Goal: Task Accomplishment & Management: Manage account settings

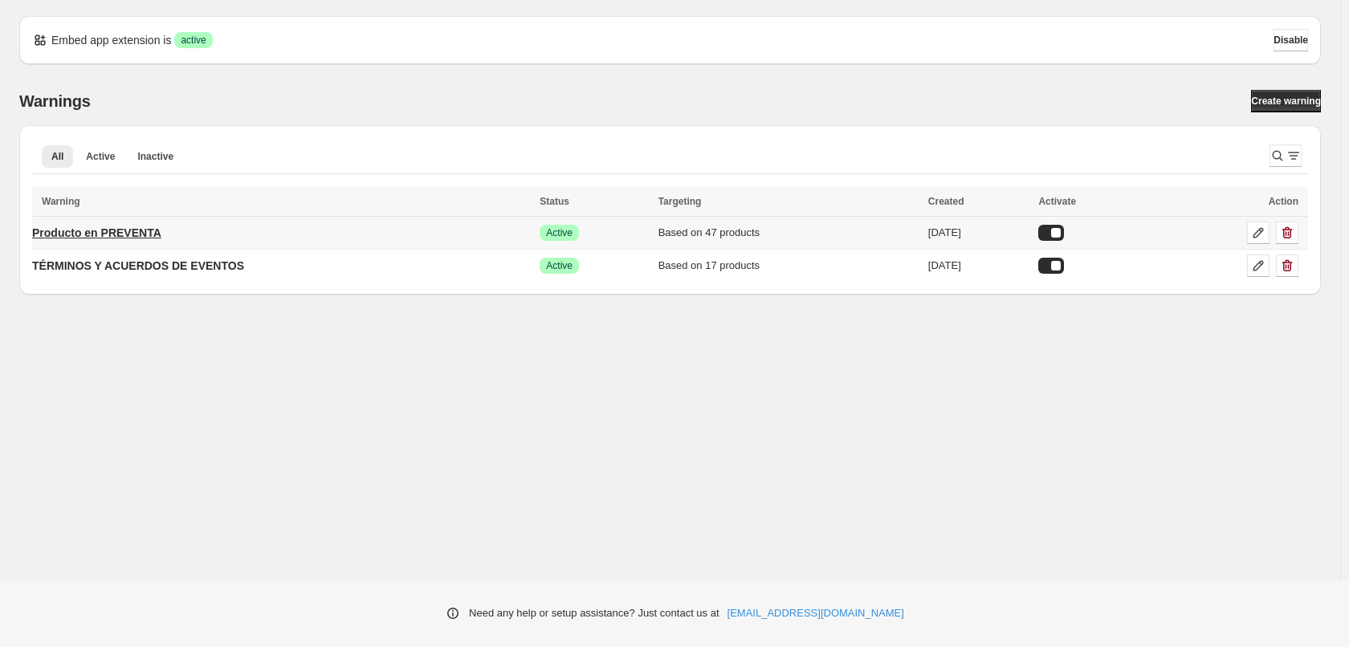
click at [110, 238] on p "Producto en PREVENTA" at bounding box center [96, 233] width 129 height 16
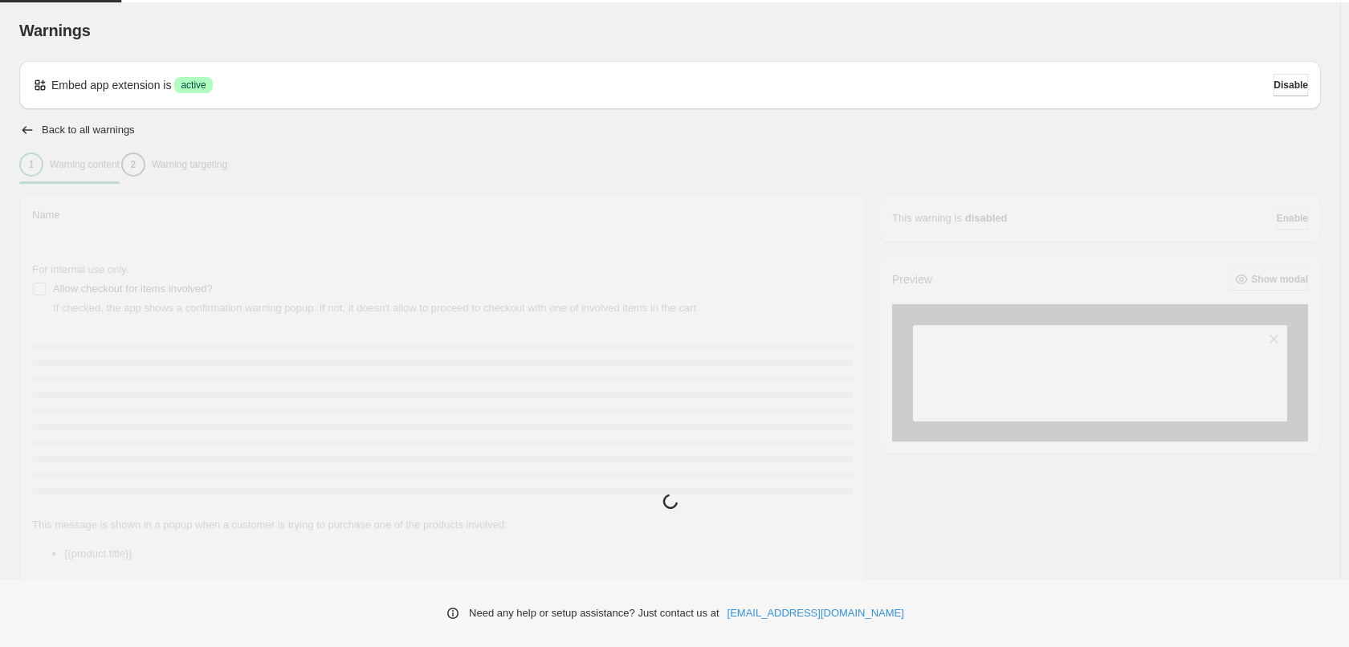
type input "**********"
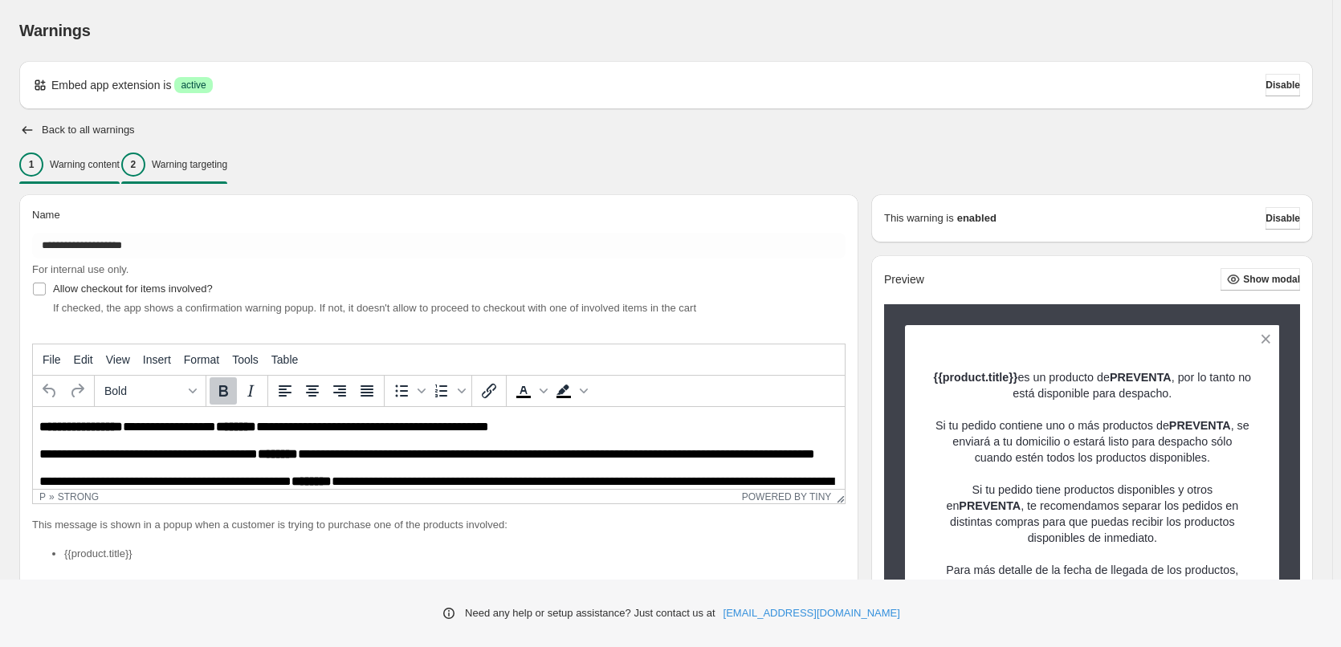
click at [201, 161] on p "Warning targeting" at bounding box center [189, 164] width 75 height 13
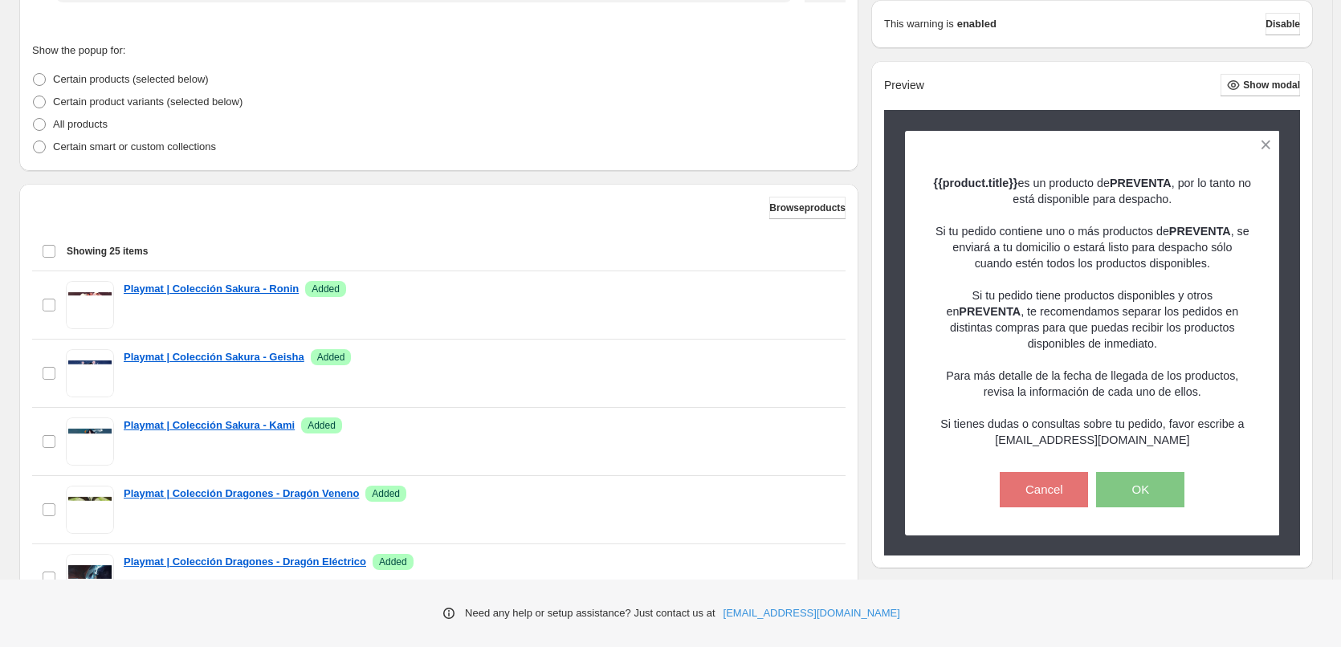
scroll to position [481, 0]
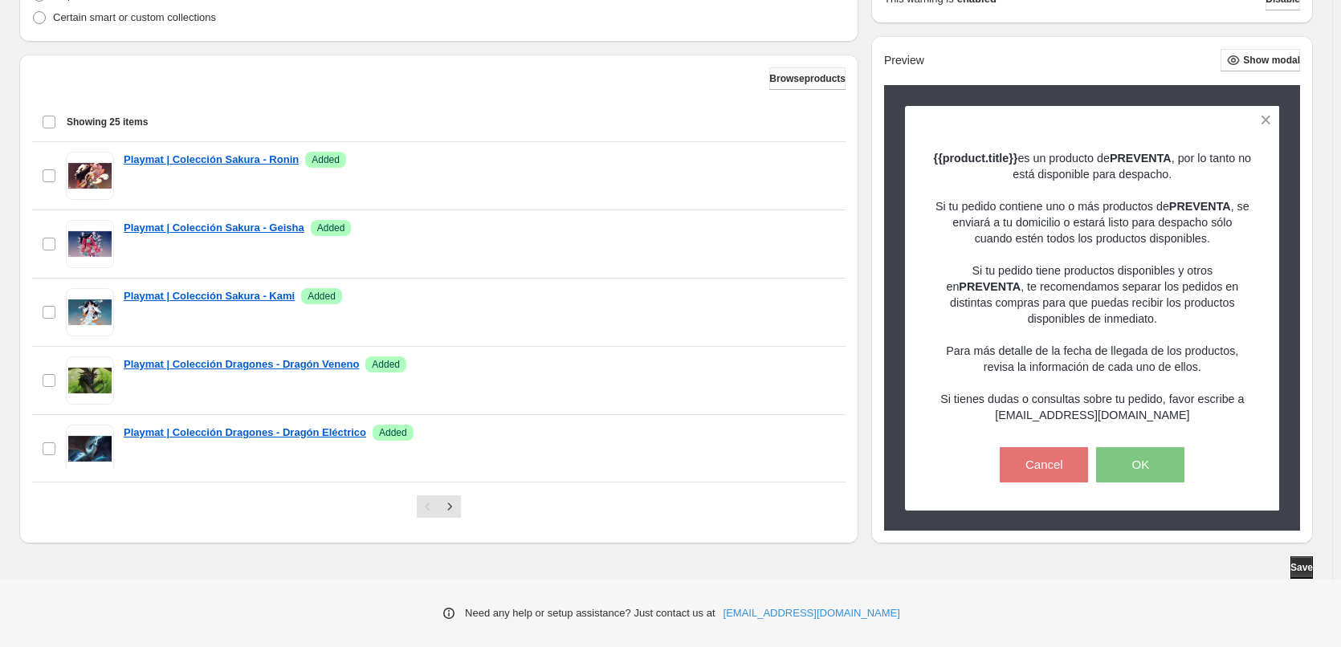
click at [783, 79] on span "Browse products" at bounding box center [807, 78] width 76 height 13
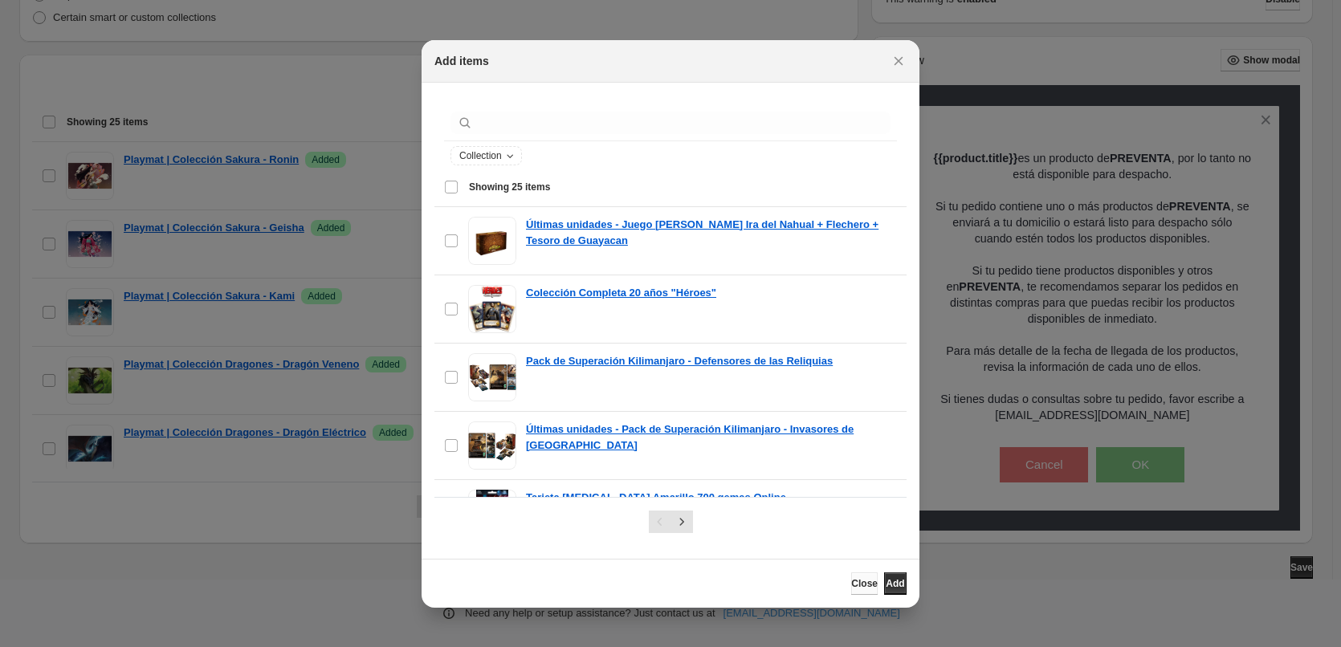
click at [851, 587] on span "Close" at bounding box center [864, 583] width 26 height 13
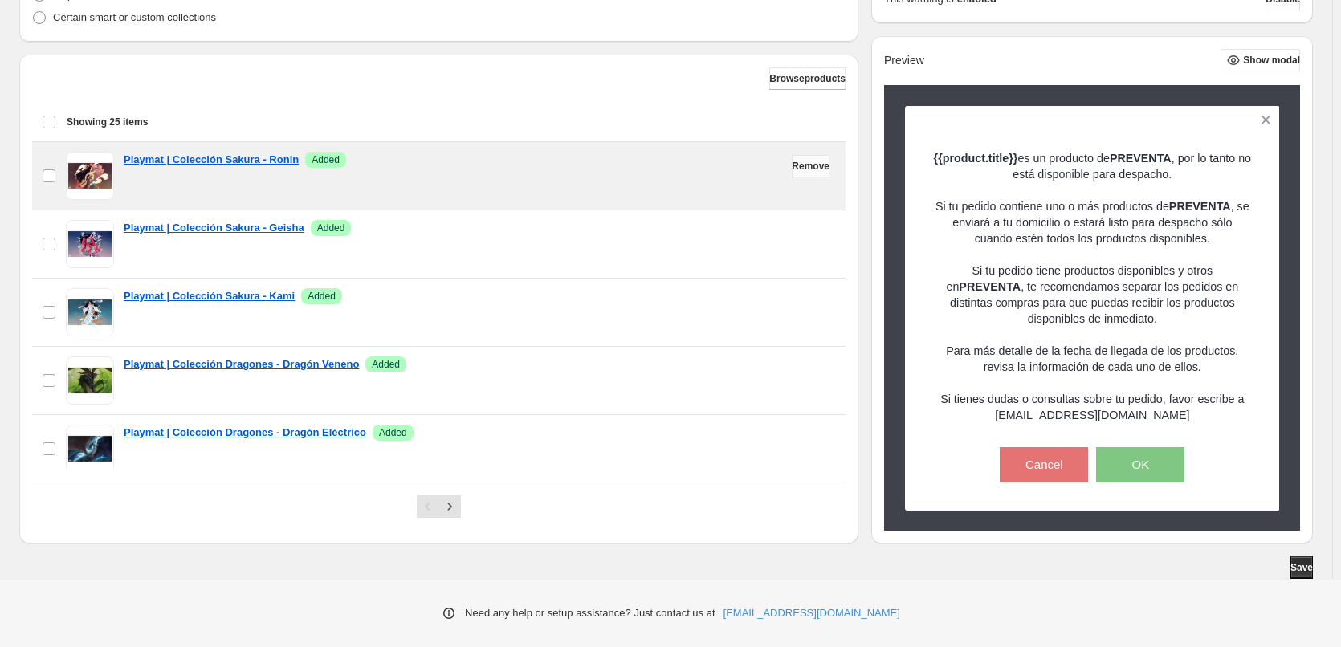
click at [803, 165] on span "Remove" at bounding box center [811, 166] width 38 height 13
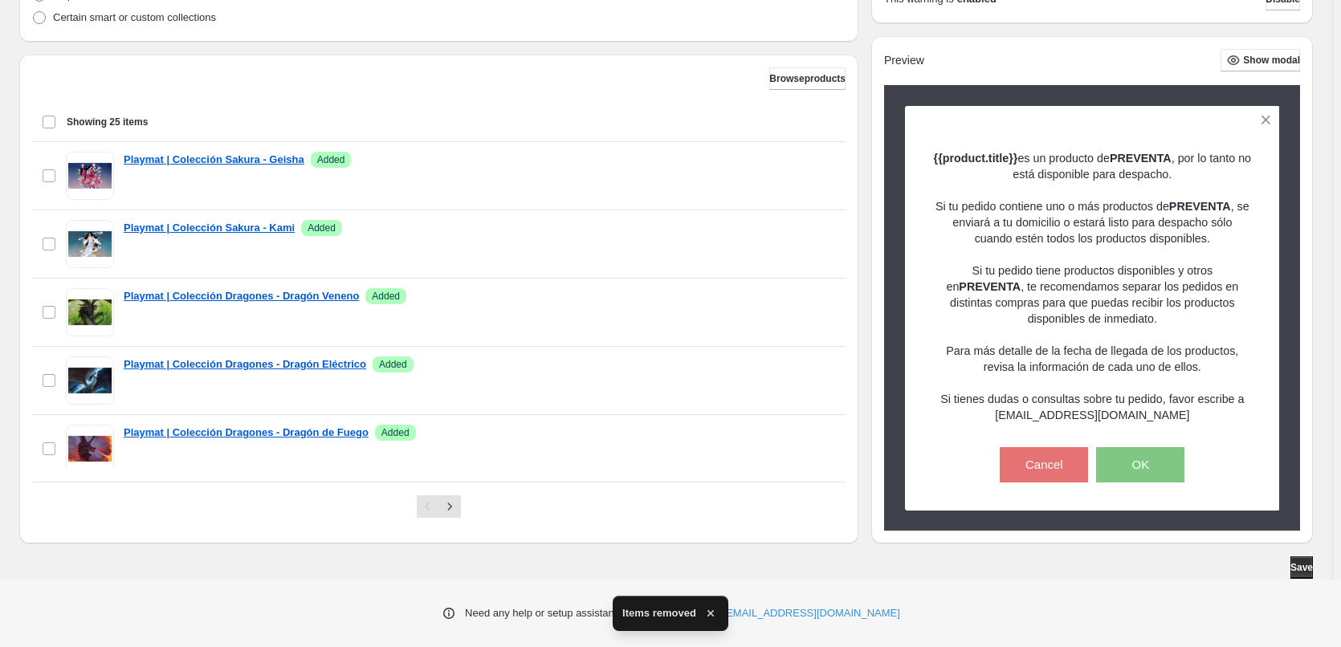
click at [803, 165] on span "Remove" at bounding box center [811, 166] width 38 height 13
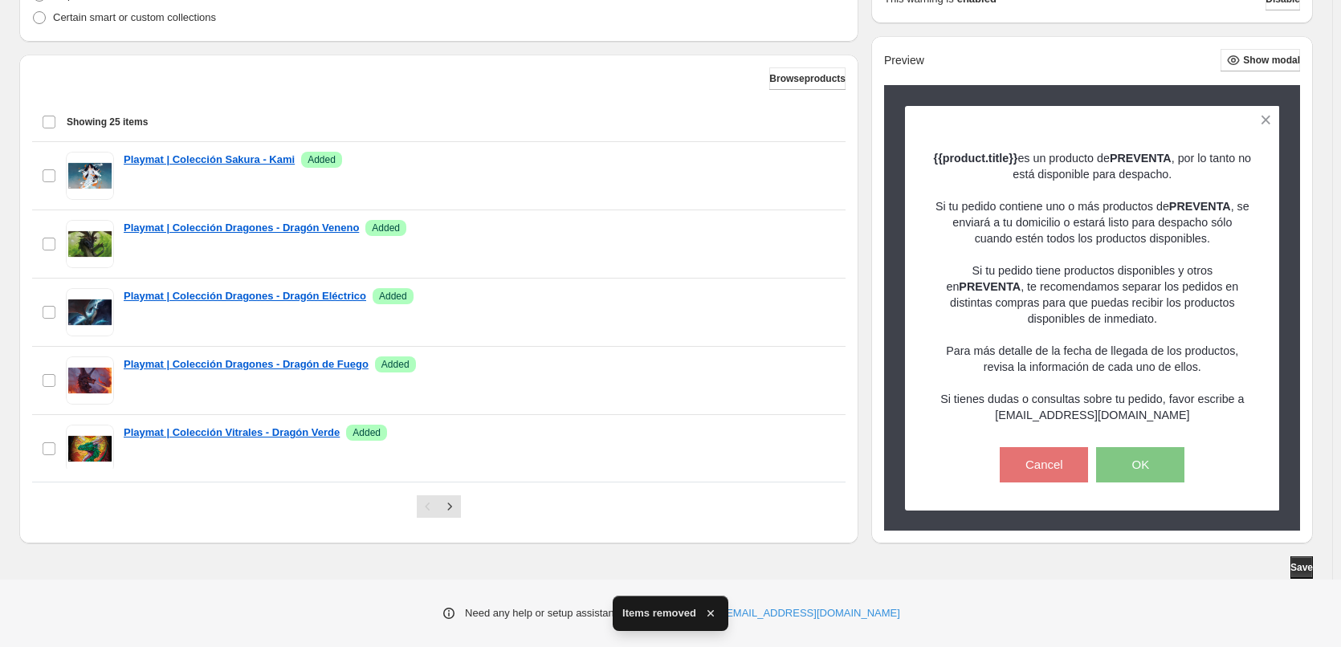
click at [803, 165] on div "checkbox Playmat | Colección Sakura - Kami Success Added Remove" at bounding box center [439, 176] width 794 height 48
click at [803, 165] on span "Remove" at bounding box center [811, 166] width 38 height 13
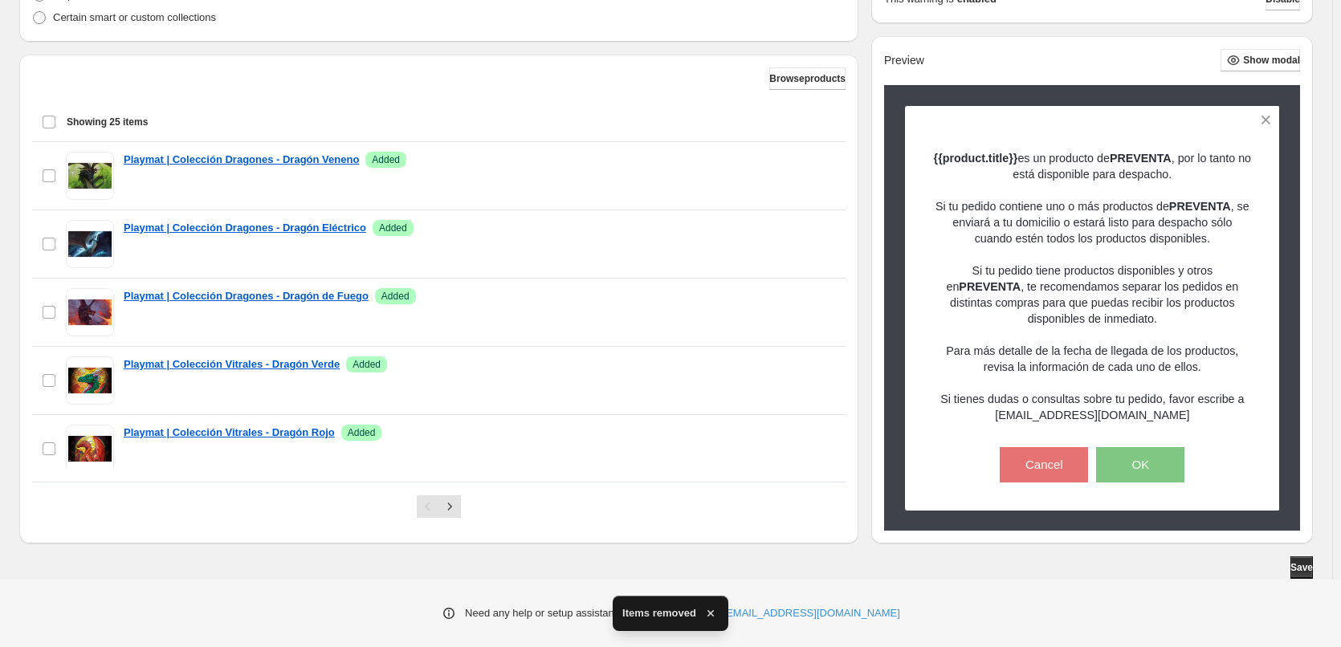
click at [803, 165] on div "checkbox Playmat | Colección Dragones - Dragón Veneno Success Added Remove" at bounding box center [439, 176] width 794 height 48
click at [803, 165] on span "Remove" at bounding box center [811, 166] width 38 height 13
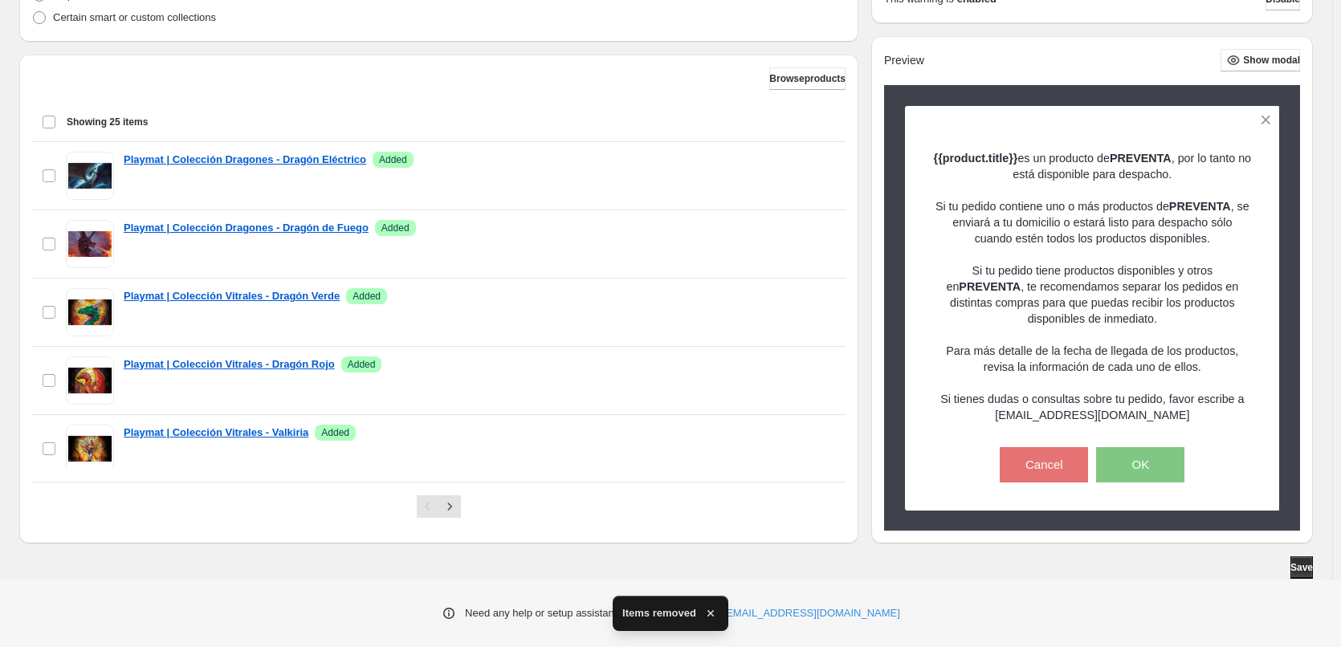
click at [803, 165] on div "checkbox Playmat | Colección Dragones - Dragón Eléctrico Success Added Remove" at bounding box center [439, 176] width 794 height 48
click at [803, 165] on span "Remove" at bounding box center [811, 166] width 38 height 13
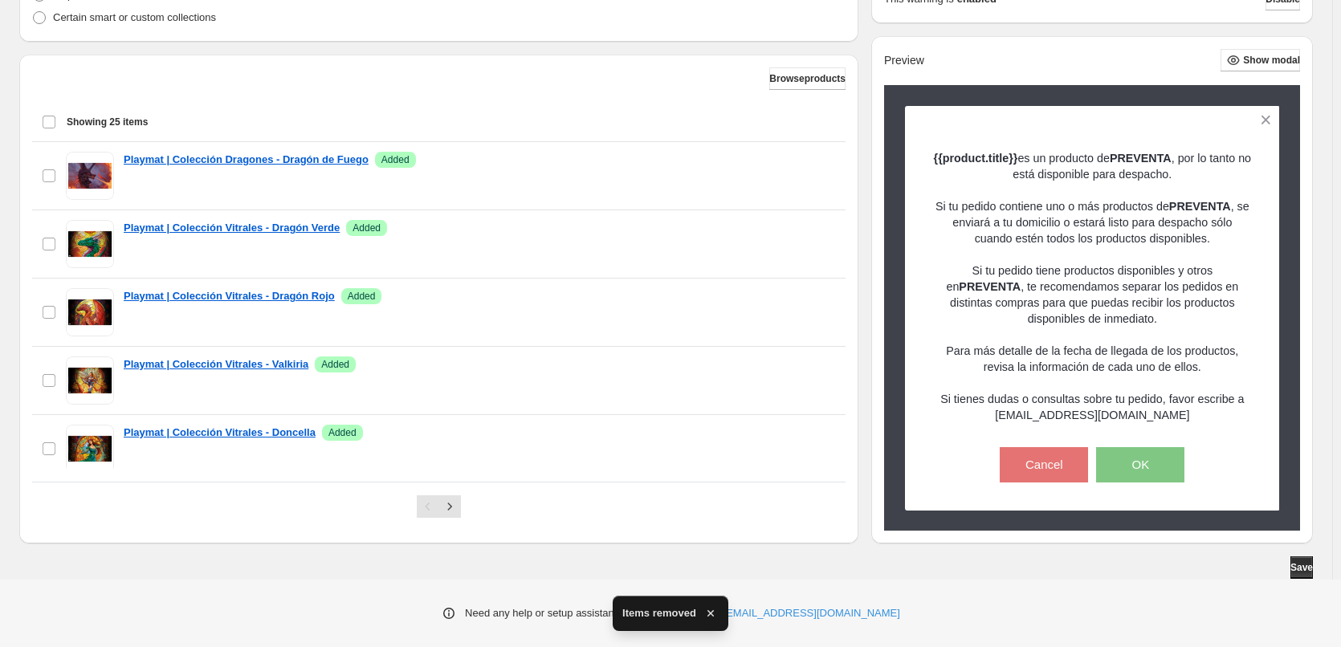
click at [803, 165] on span "Remove" at bounding box center [811, 166] width 38 height 13
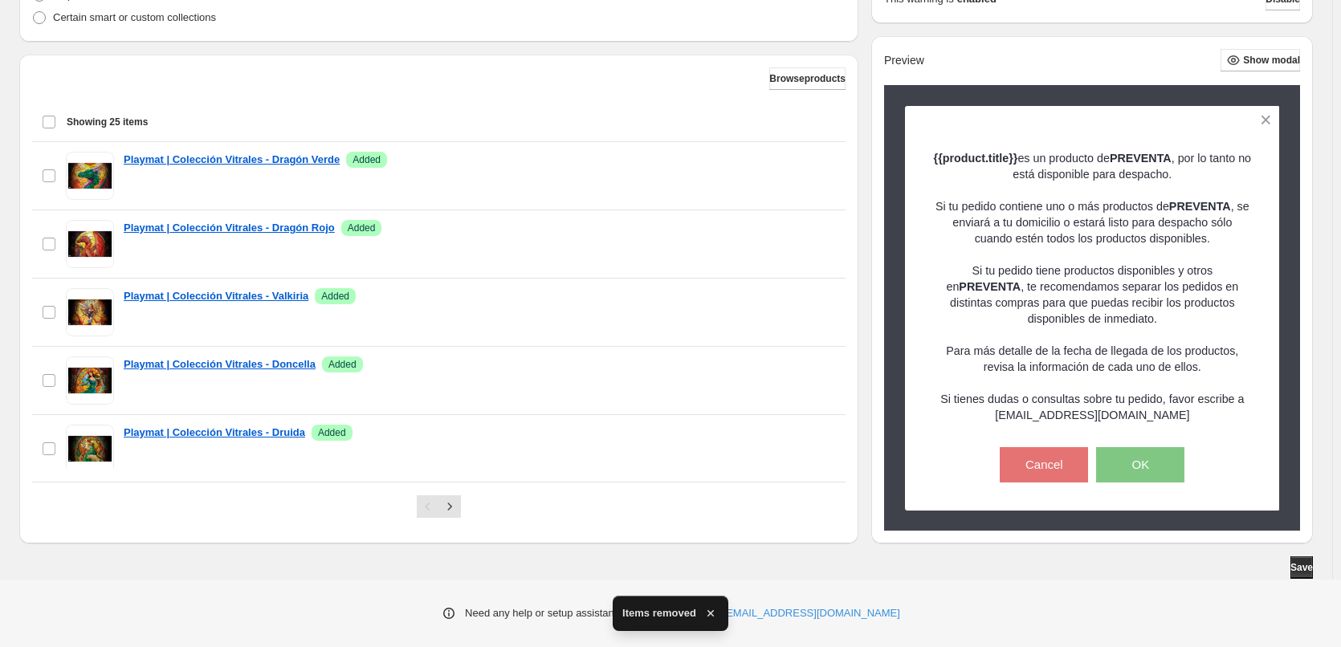
click at [803, 165] on span "Remove" at bounding box center [811, 166] width 38 height 13
click at [803, 220] on div "checkbox Playmat | Colección Vitrales - Dragón Rojo Success Added Remove" at bounding box center [439, 244] width 794 height 48
click at [803, 165] on span "Remove" at bounding box center [811, 166] width 38 height 13
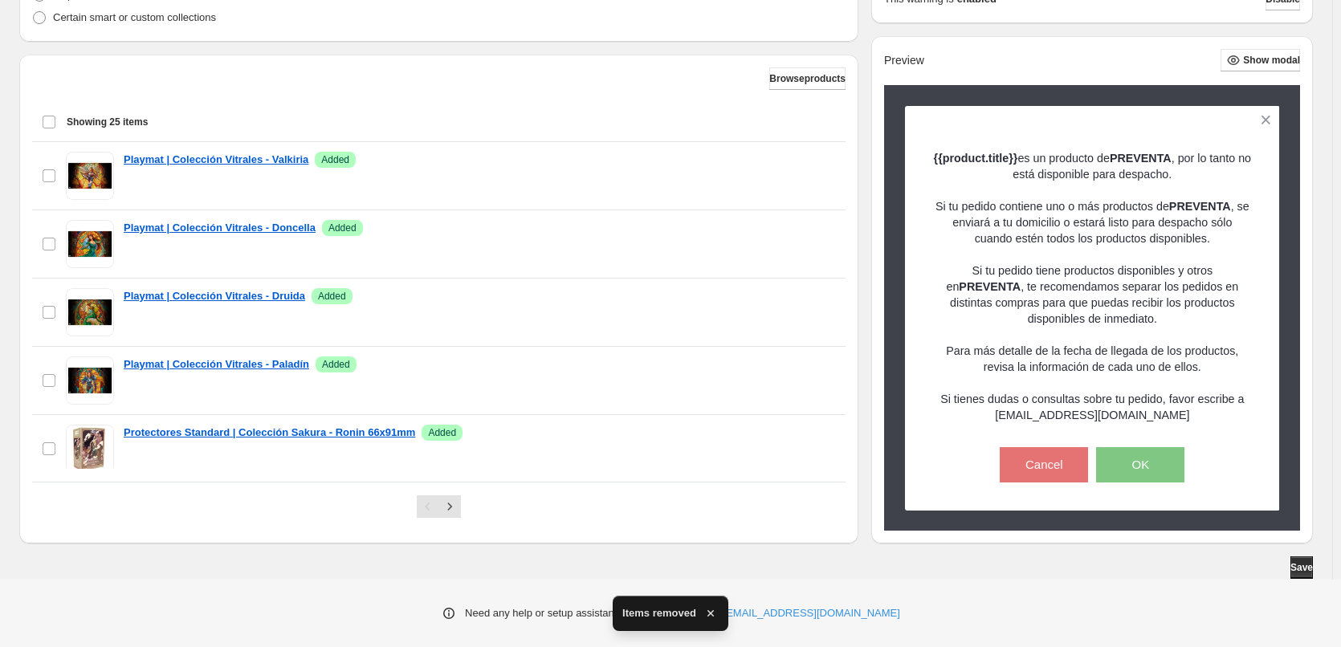
click at [803, 165] on div "checkbox Playmat | Colección Vitrales - Valkiria Success Added Remove" at bounding box center [439, 176] width 794 height 48
click at [803, 165] on span "Remove" at bounding box center [811, 166] width 38 height 13
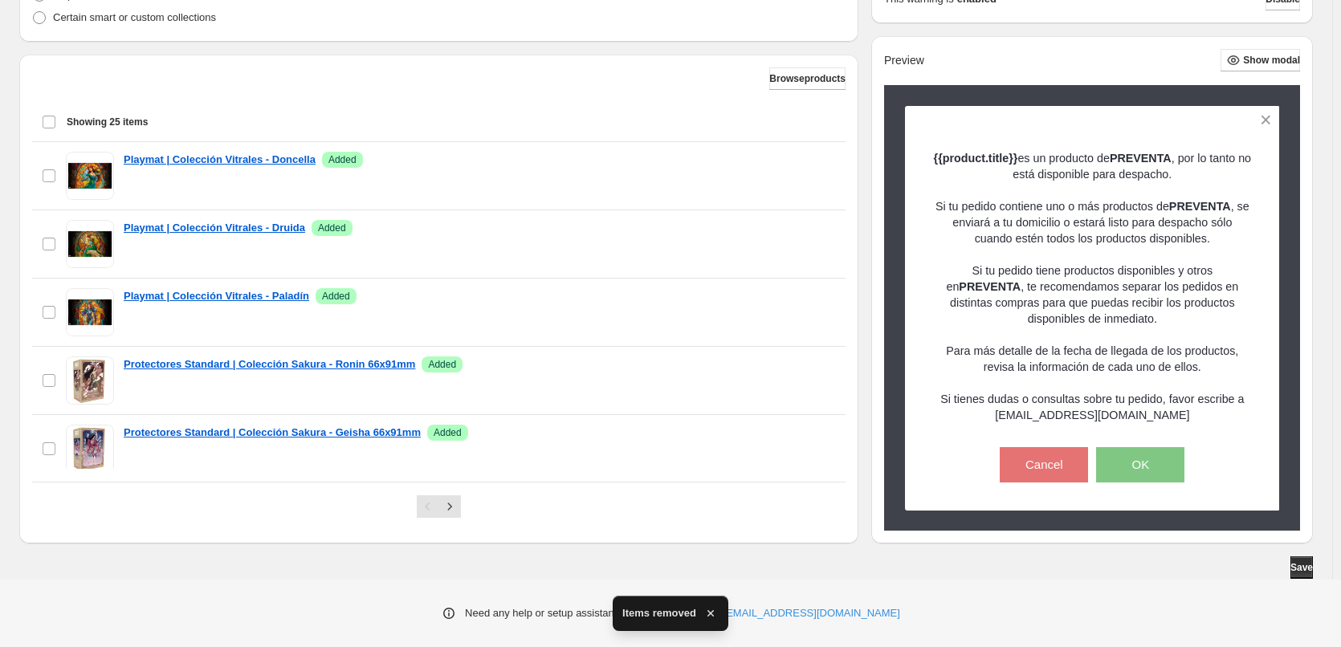
click at [803, 165] on div "checkbox Playmat | Colección Vitrales - Doncella Success Added Remove" at bounding box center [439, 176] width 794 height 48
click at [803, 165] on span "Remove" at bounding box center [811, 166] width 38 height 13
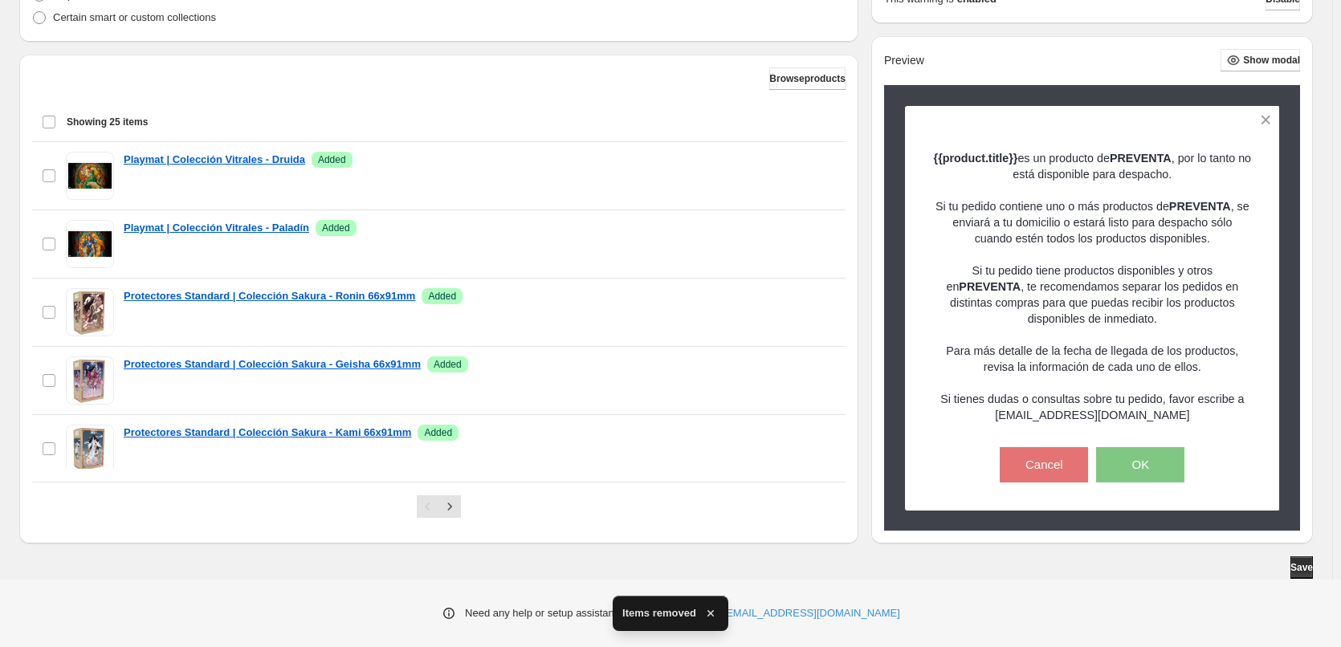
click at [803, 165] on div "checkbox Playmat | Colección Vitrales - Druida Success Added Remove" at bounding box center [439, 176] width 794 height 48
click at [803, 165] on span "Remove" at bounding box center [811, 166] width 38 height 13
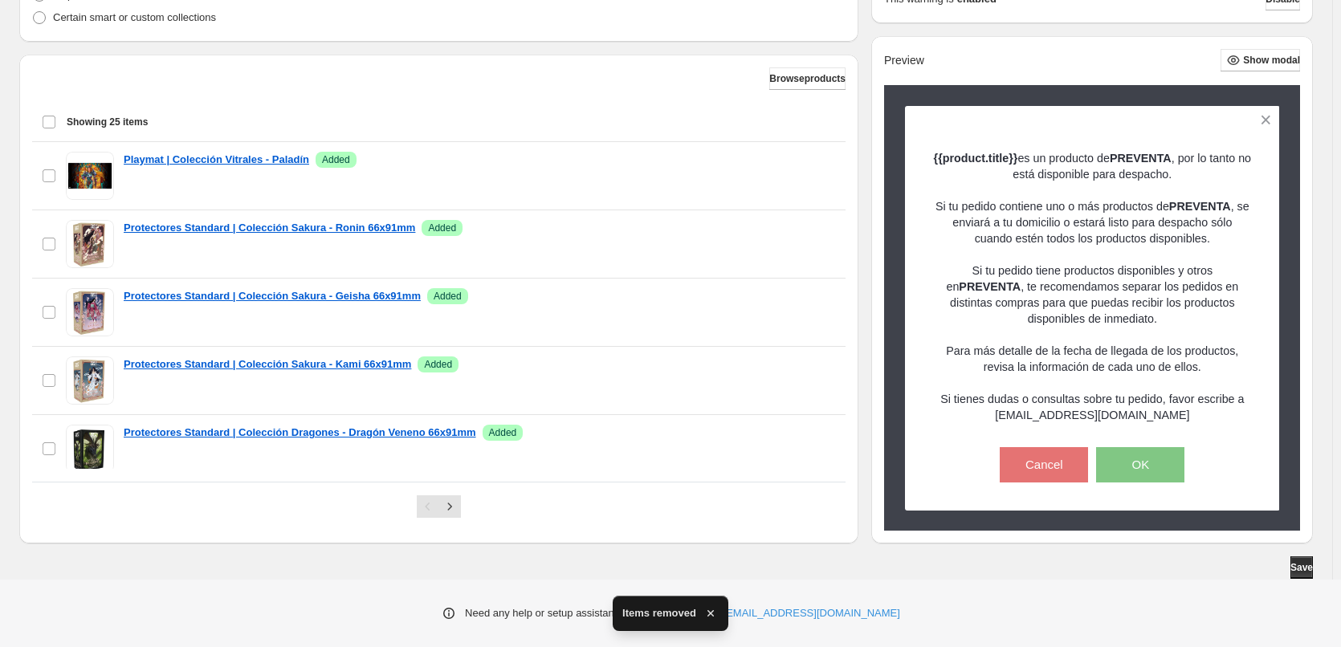
click at [803, 165] on span "Remove" at bounding box center [811, 166] width 38 height 13
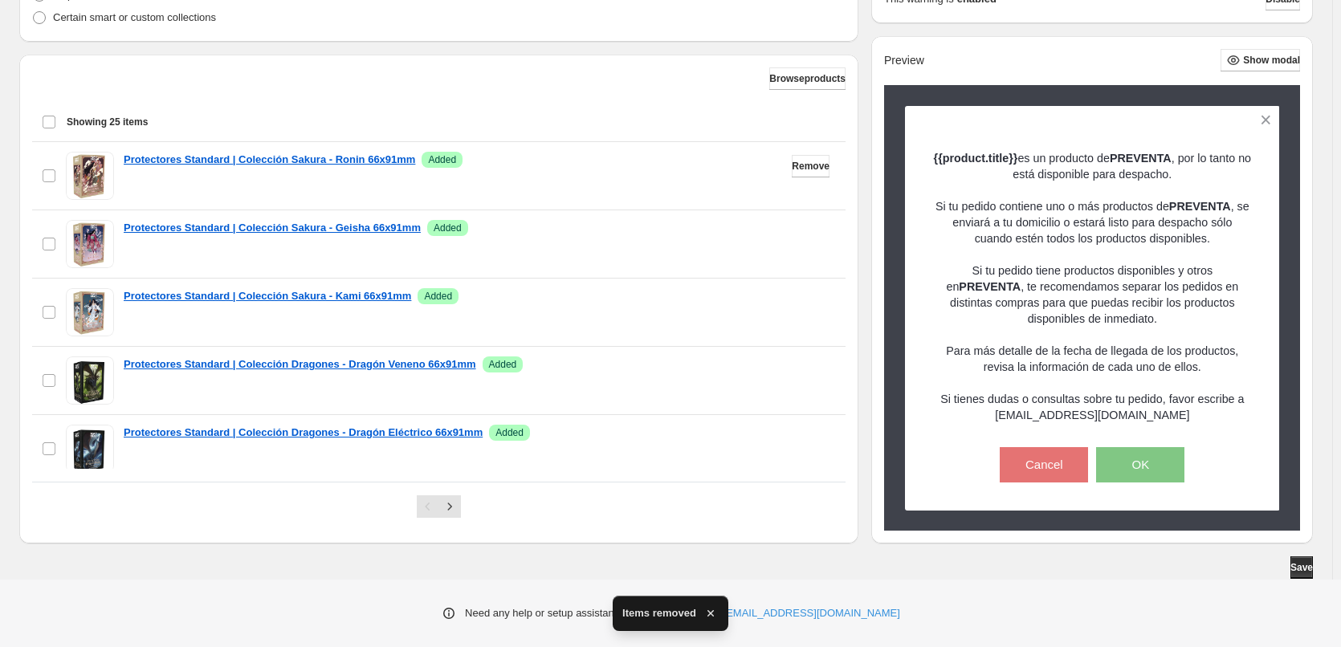
click at [803, 165] on span "Remove" at bounding box center [811, 166] width 38 height 13
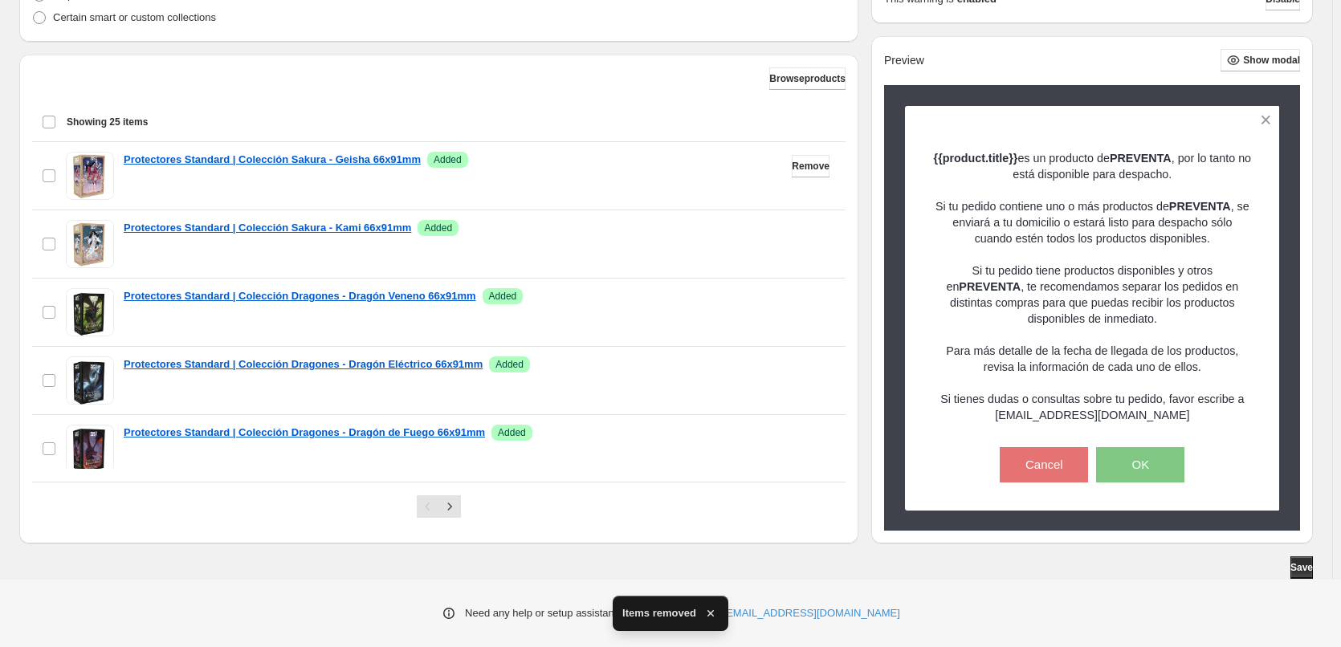
click at [803, 165] on span "Remove" at bounding box center [811, 166] width 38 height 13
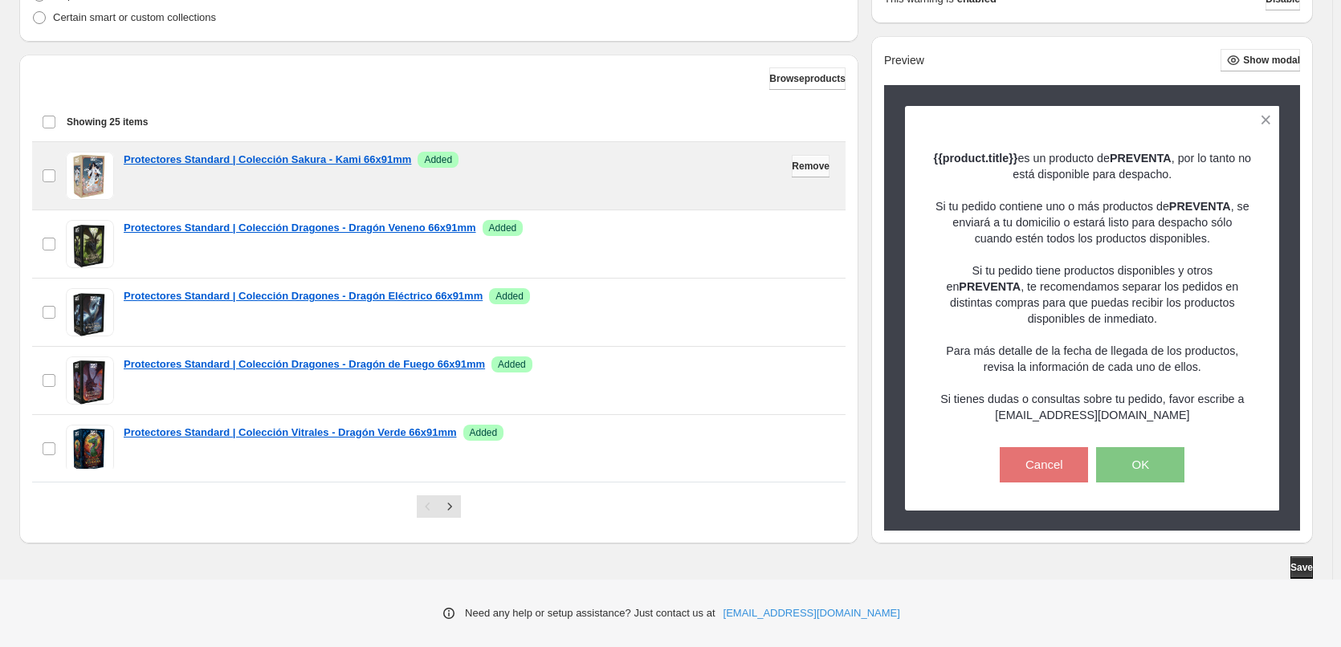
click at [810, 168] on span "Remove" at bounding box center [811, 166] width 38 height 13
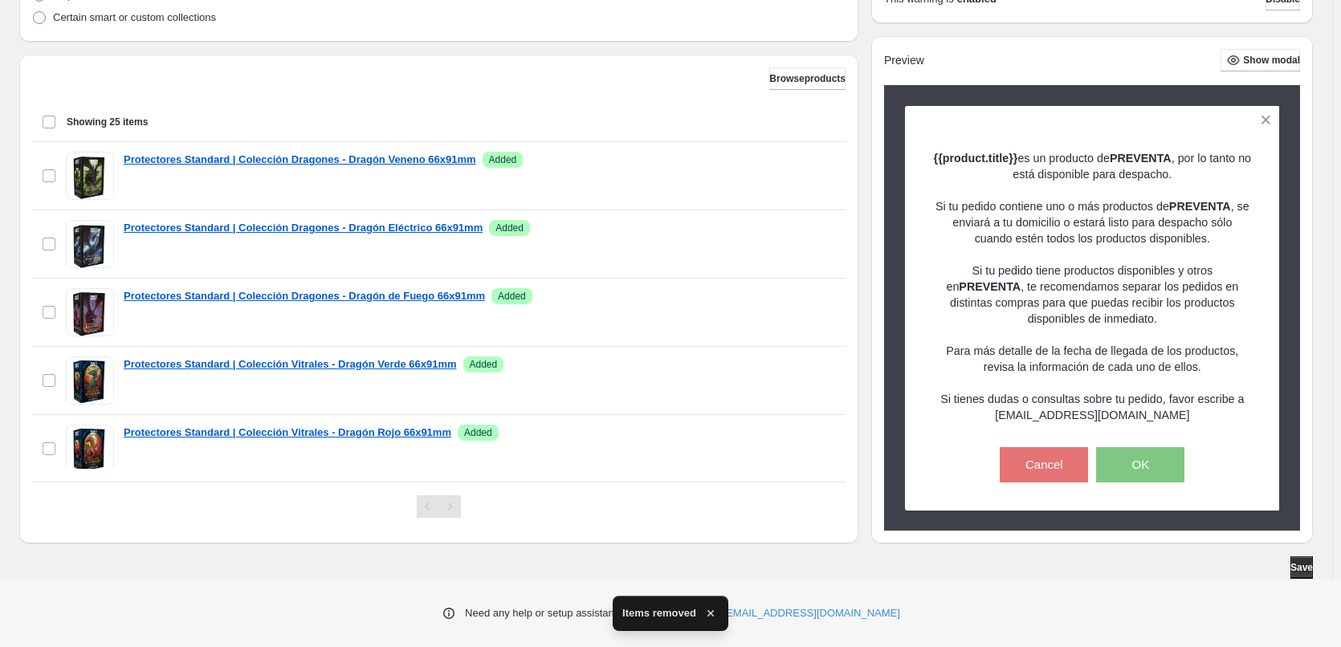
click at [810, 168] on div "checkbox Protectores Standard | Colección Dragones - Dragón Veneno 66x91mm Succ…" at bounding box center [439, 176] width 794 height 48
click at [810, 168] on span "Remove" at bounding box center [811, 166] width 38 height 13
click at [810, 220] on div "checkbox Protectores Standard | Colección Dragones - Dragón Eléctrico 66x91mm S…" at bounding box center [439, 244] width 794 height 48
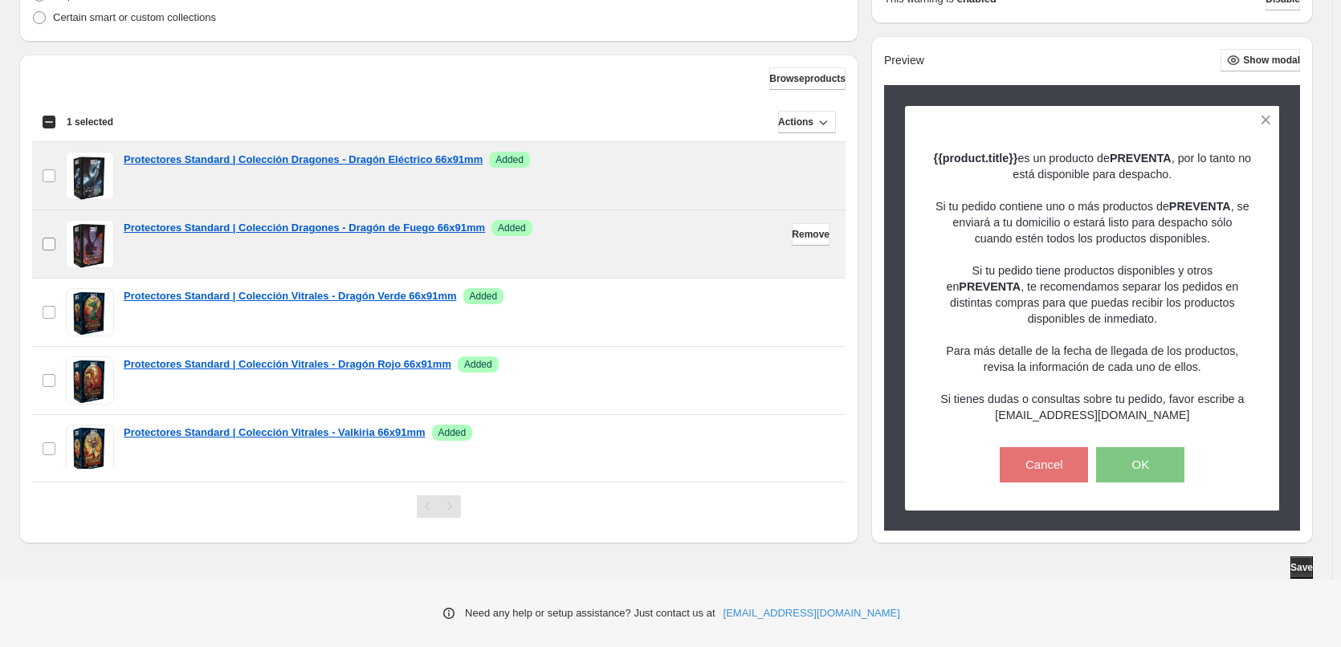
click at [41, 248] on label "checkbox" at bounding box center [49, 243] width 34 height 67
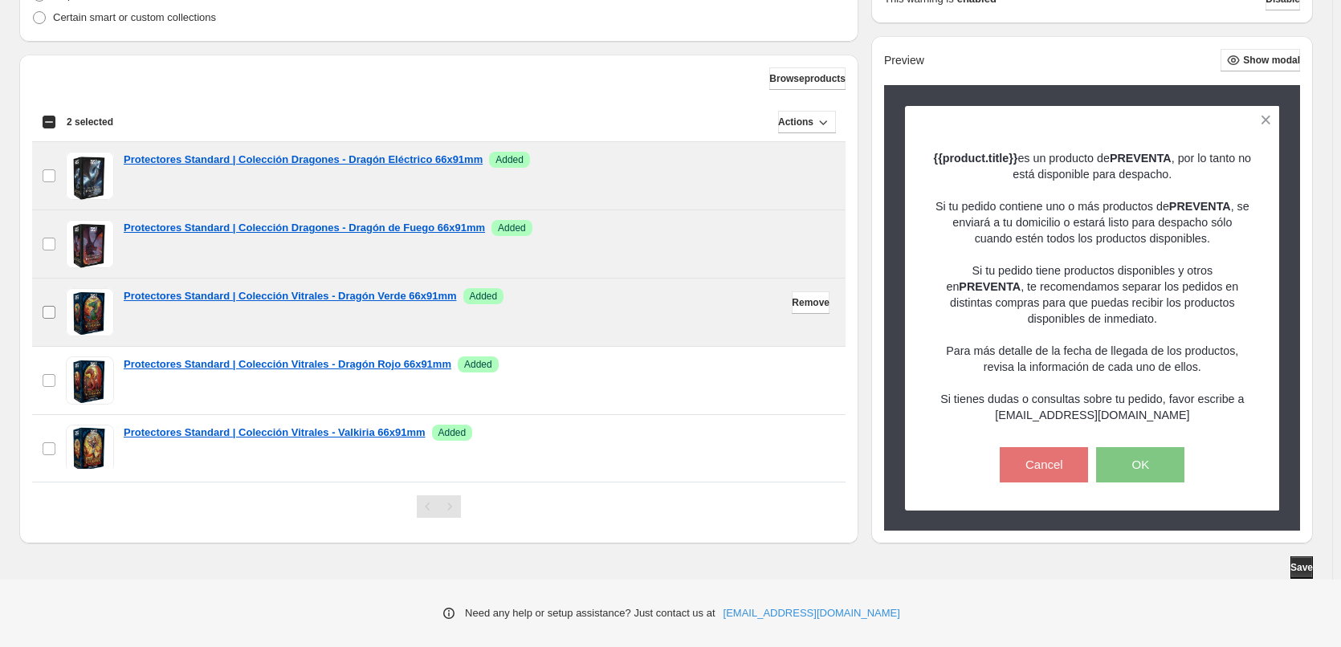
click at [41, 313] on label "checkbox" at bounding box center [49, 312] width 34 height 67
click at [795, 124] on span "Actions" at bounding box center [795, 122] width 35 height 13
click at [802, 152] on span "Remove" at bounding box center [803, 156] width 39 height 12
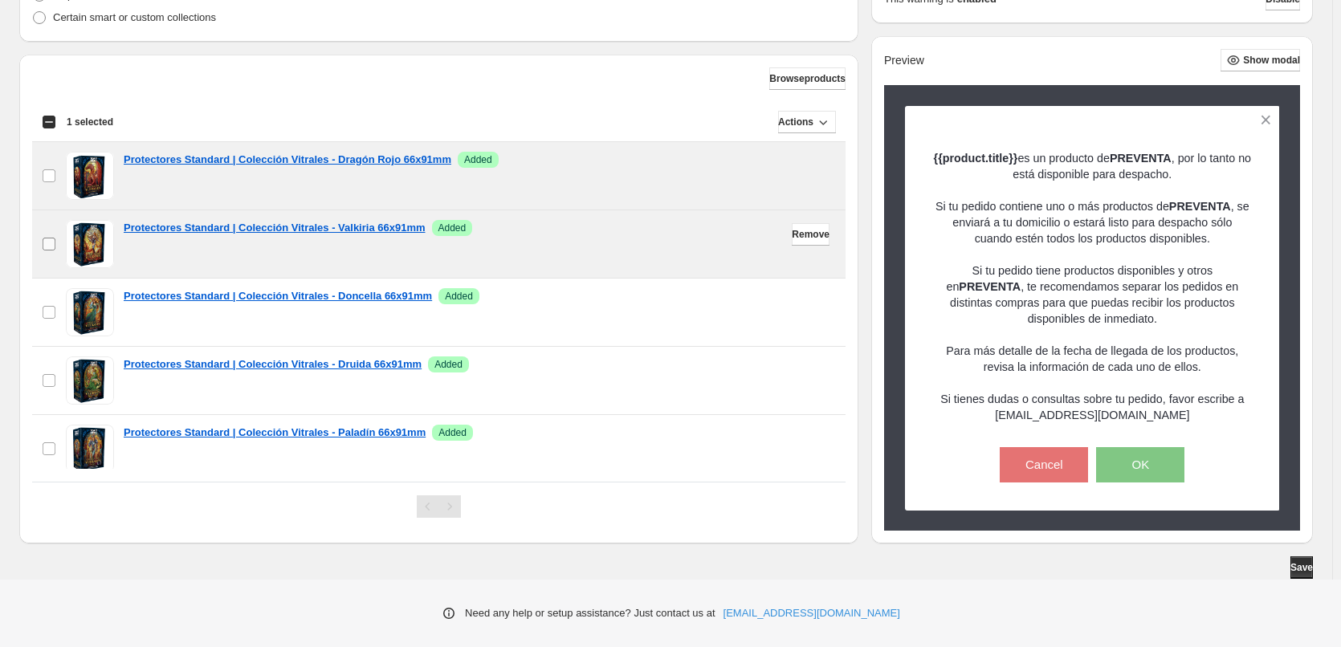
click at [51, 237] on span at bounding box center [49, 244] width 14 height 14
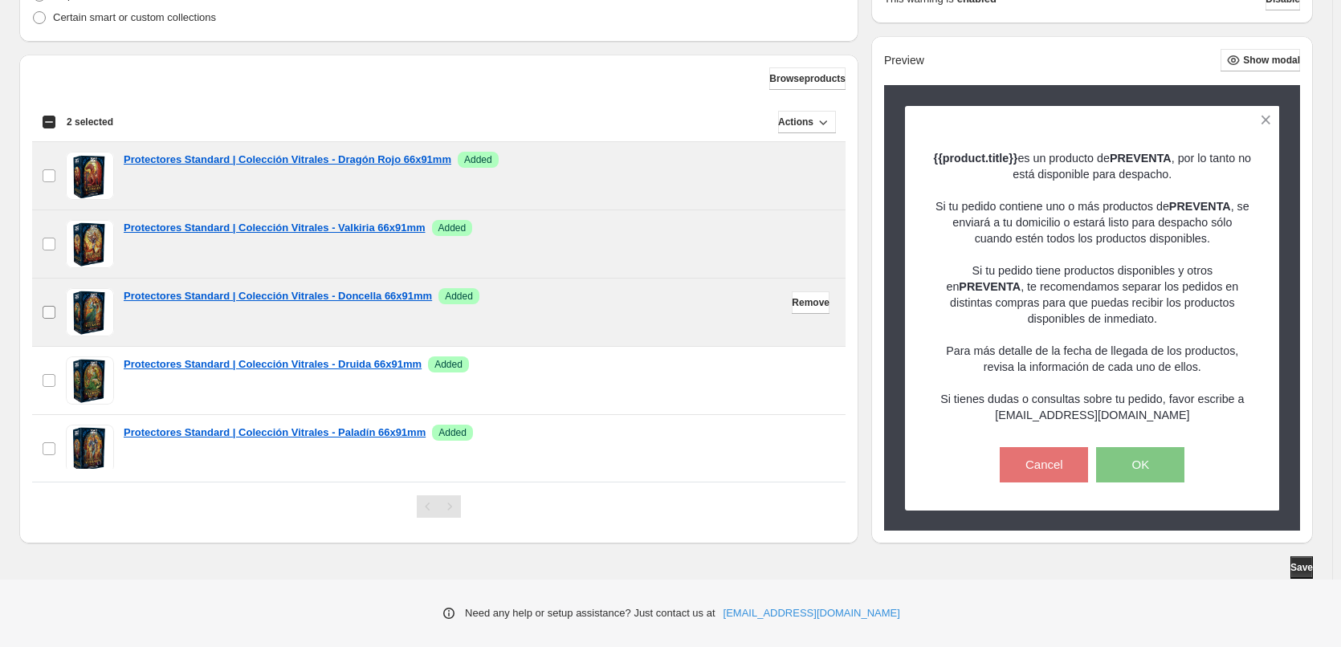
click at [39, 303] on label "checkbox" at bounding box center [49, 312] width 34 height 67
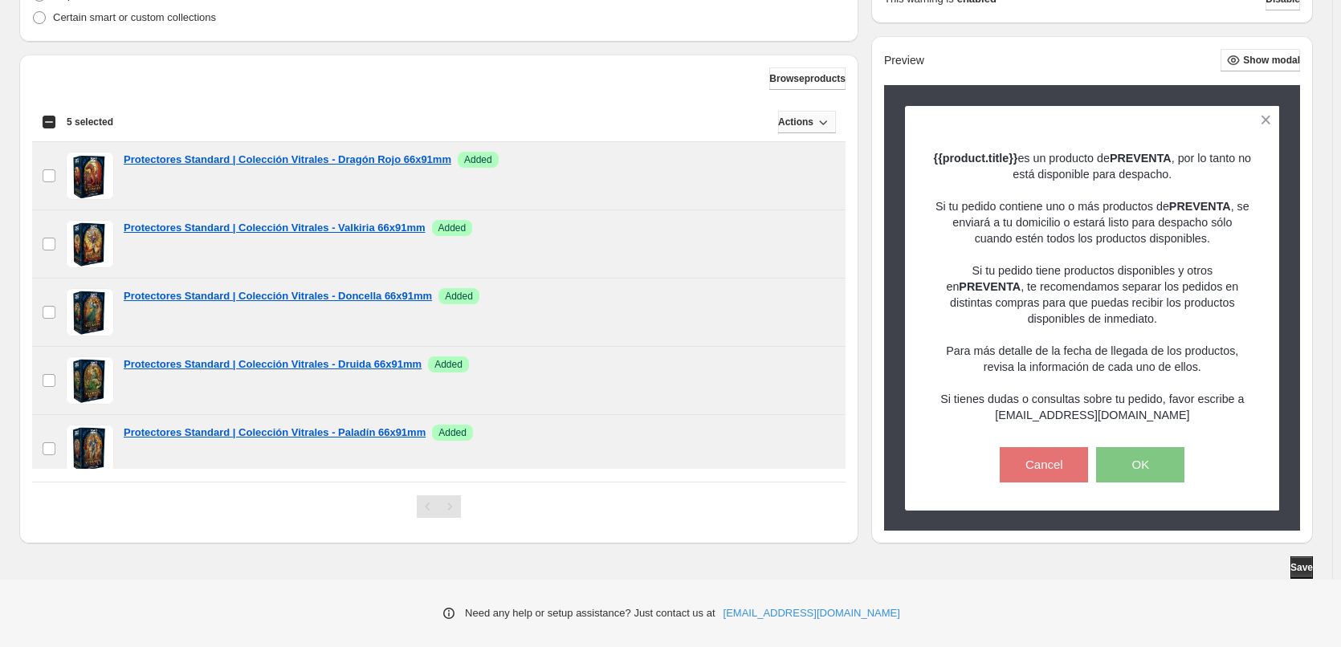
click at [805, 126] on span "Actions" at bounding box center [795, 122] width 35 height 13
click at [793, 164] on button "Remove" at bounding box center [803, 156] width 48 height 26
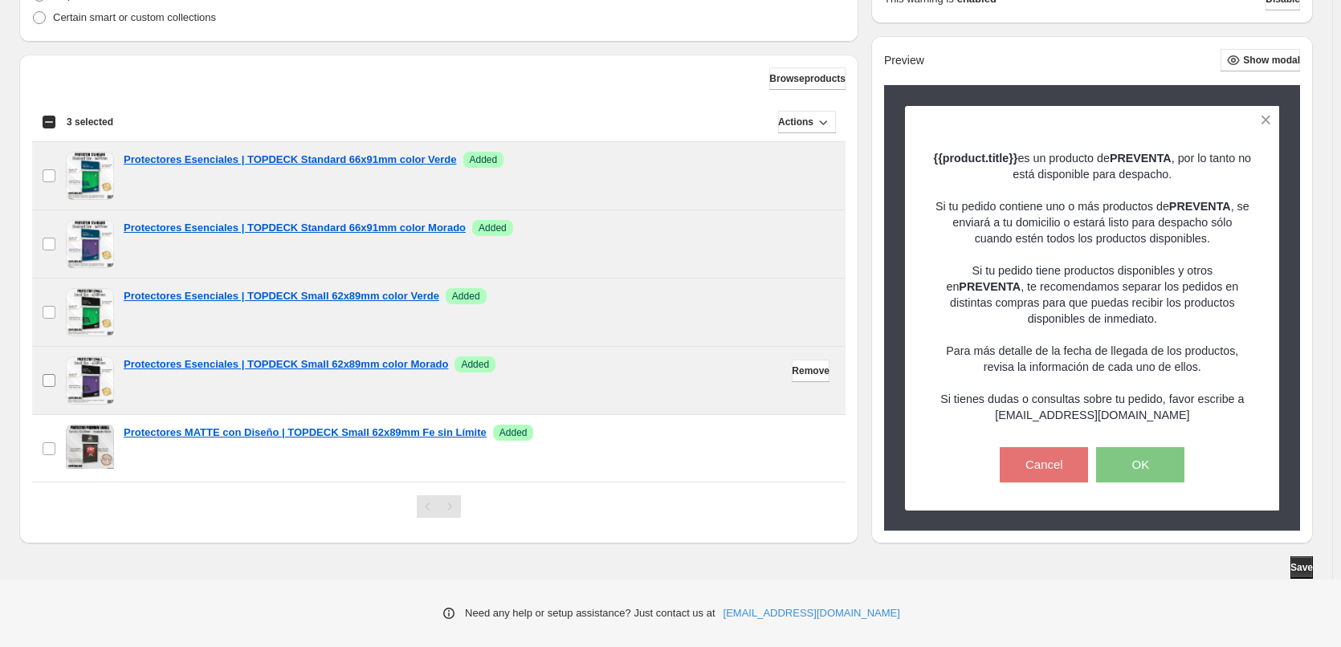
click at [47, 389] on label "checkbox" at bounding box center [49, 380] width 34 height 67
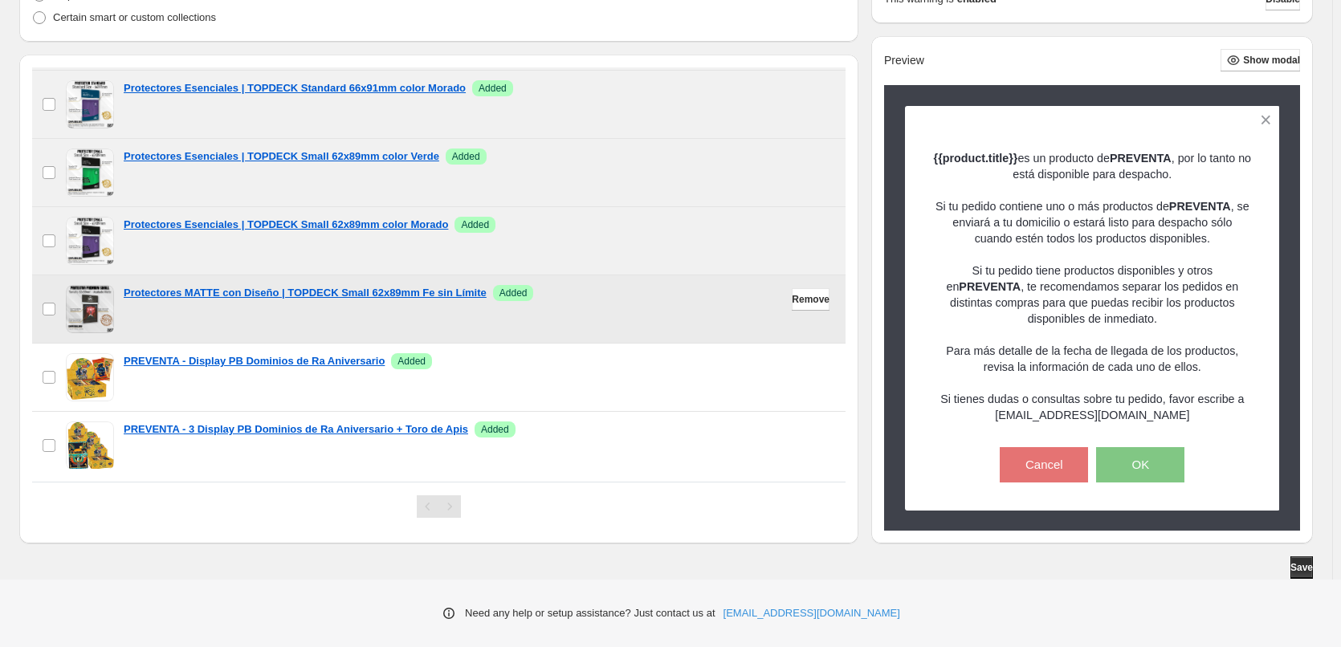
scroll to position [0, 0]
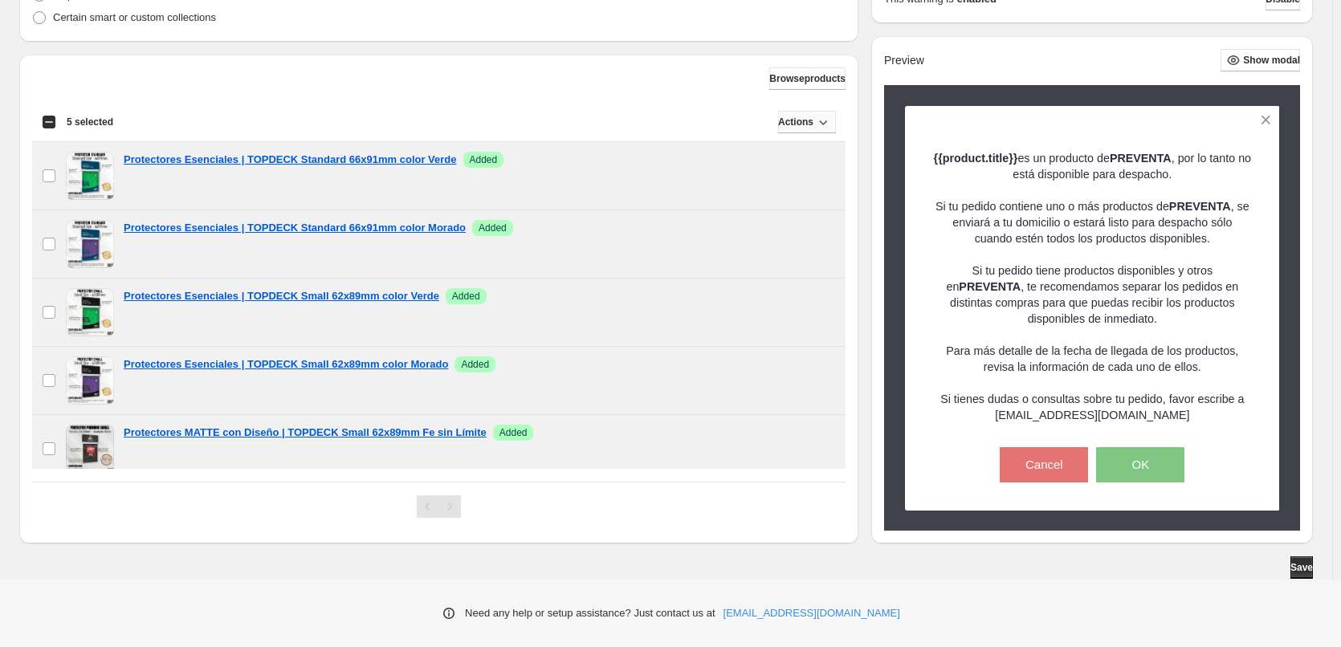
click at [808, 120] on span "Actions" at bounding box center [795, 122] width 35 height 13
click at [796, 150] on span "Remove" at bounding box center [803, 156] width 39 height 12
